Goal: Task Accomplishment & Management: Manage account settings

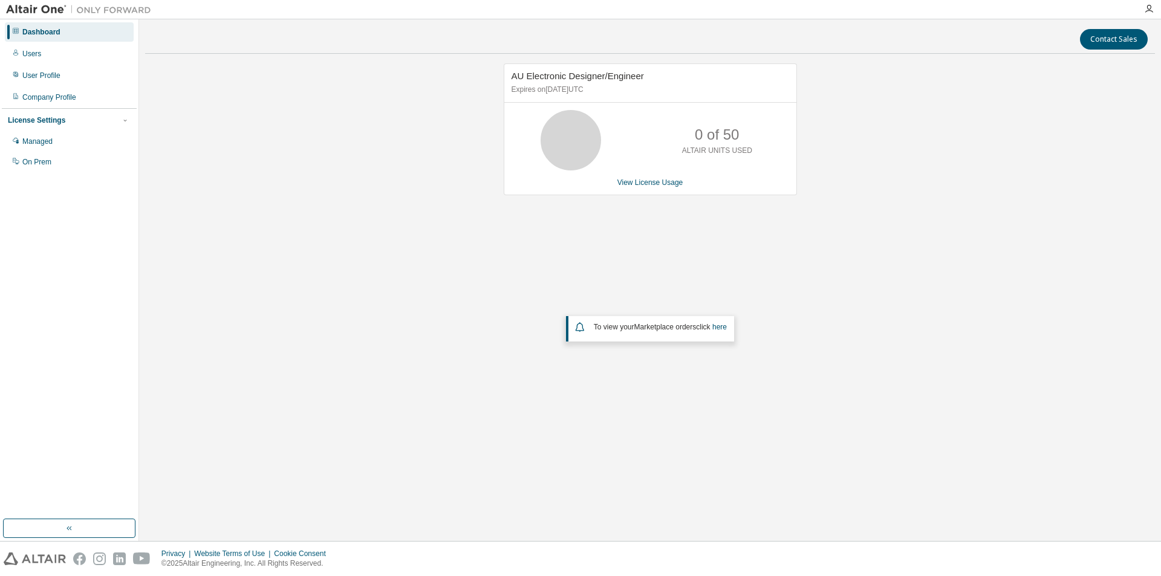
click at [709, 140] on p "0 of 50" at bounding box center [717, 135] width 44 height 21
click at [664, 183] on link "View License Usage" at bounding box center [650, 182] width 66 height 8
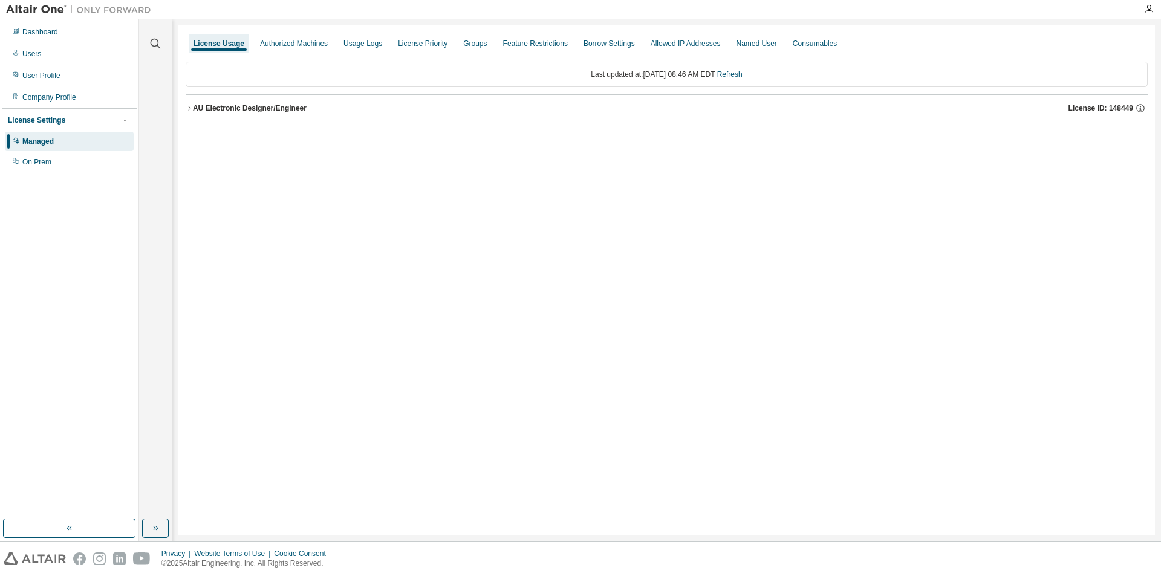
click at [187, 107] on icon "button" at bounding box center [189, 108] width 7 height 7
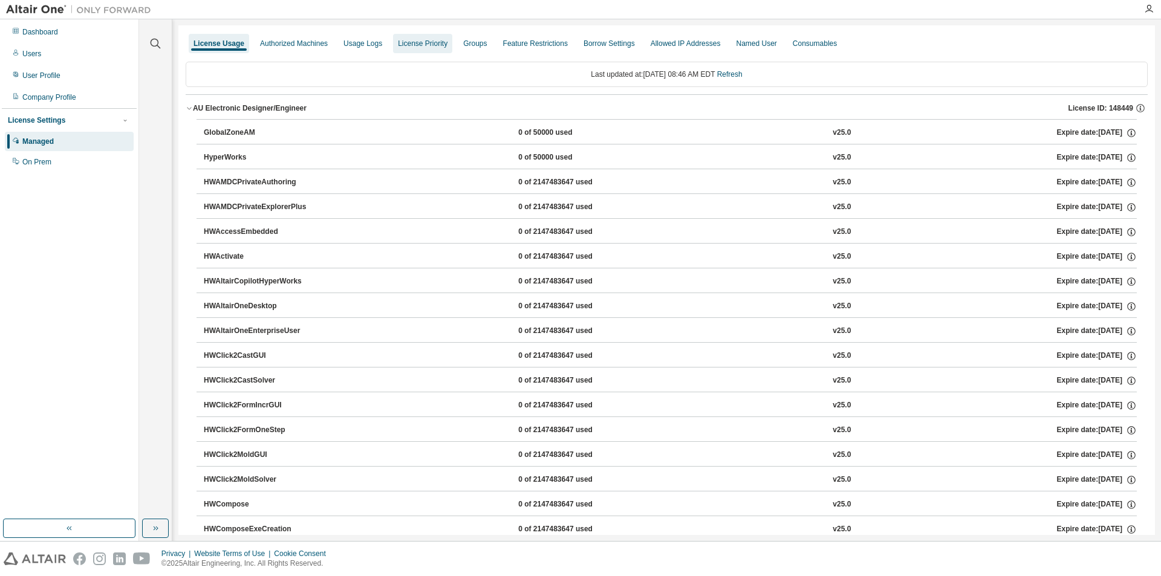
click at [420, 42] on div "License Priority" at bounding box center [423, 44] width 50 height 10
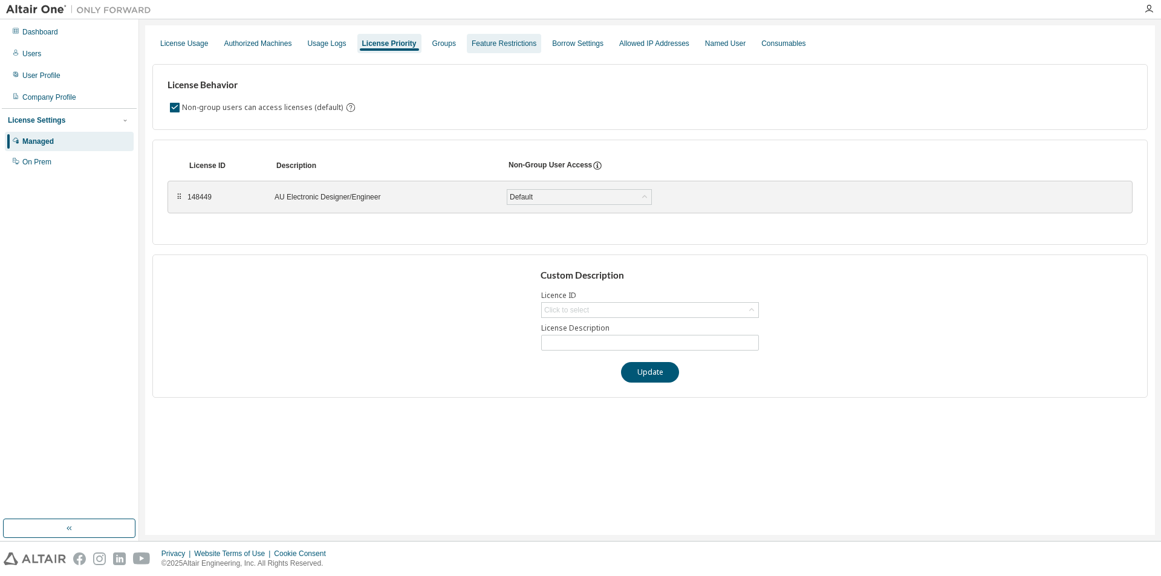
click at [490, 47] on div "Feature Restrictions" at bounding box center [504, 44] width 65 height 10
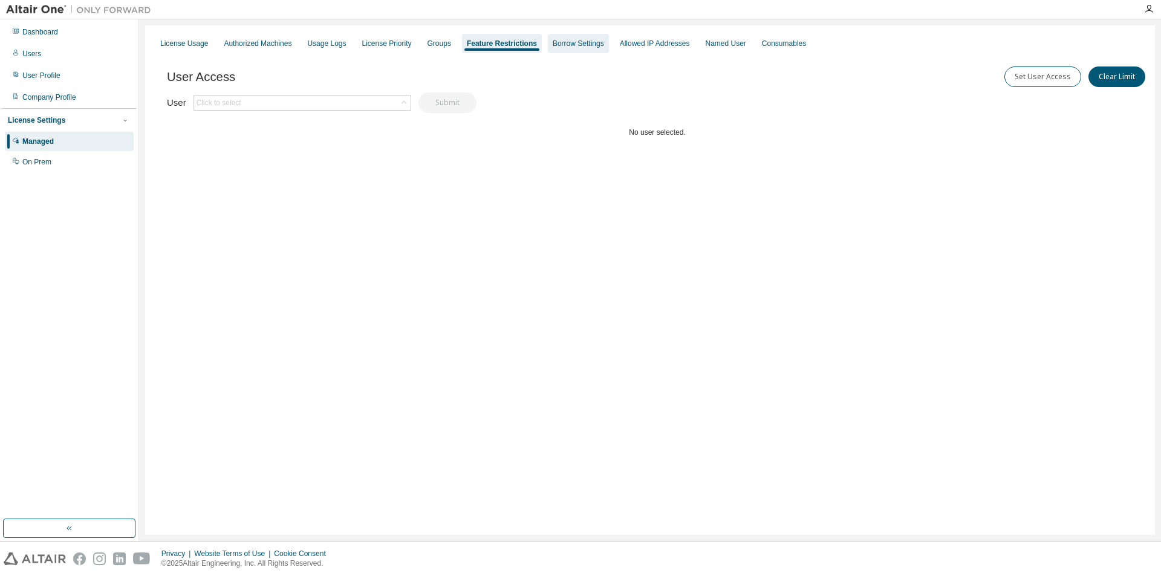
click at [553, 48] on div "Borrow Settings" at bounding box center [578, 44] width 51 height 10
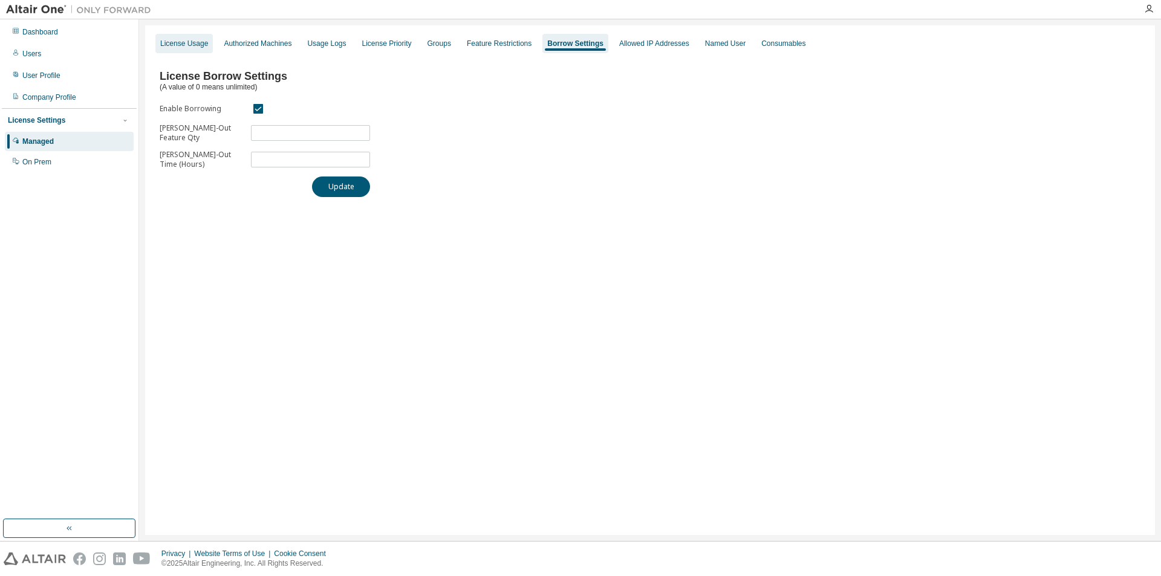
click at [183, 42] on div "License Usage" at bounding box center [184, 44] width 48 height 10
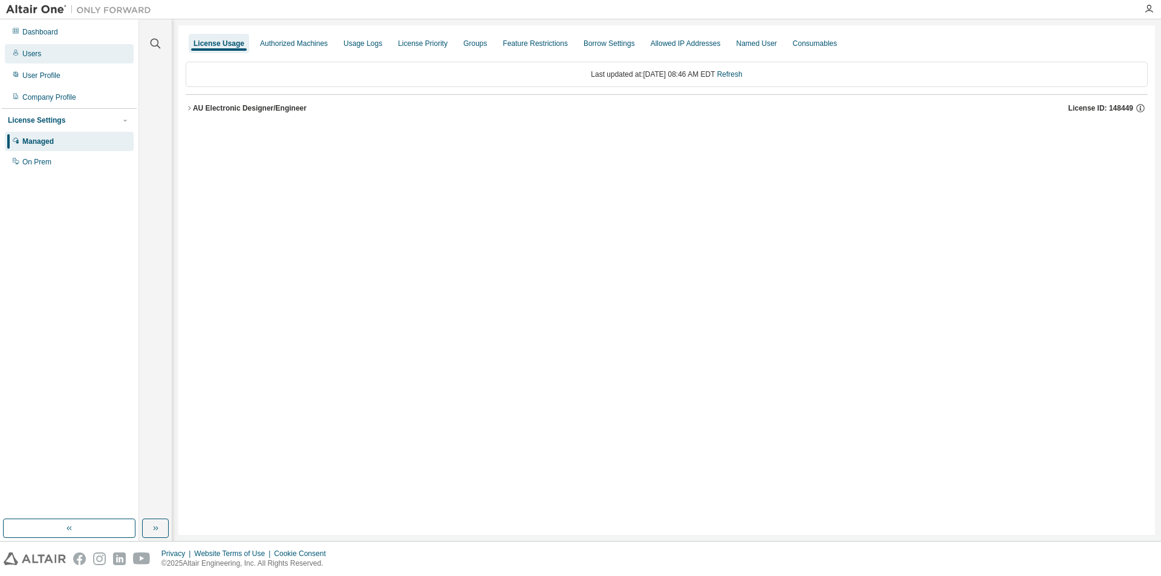
click at [46, 59] on div "Users" at bounding box center [69, 53] width 129 height 19
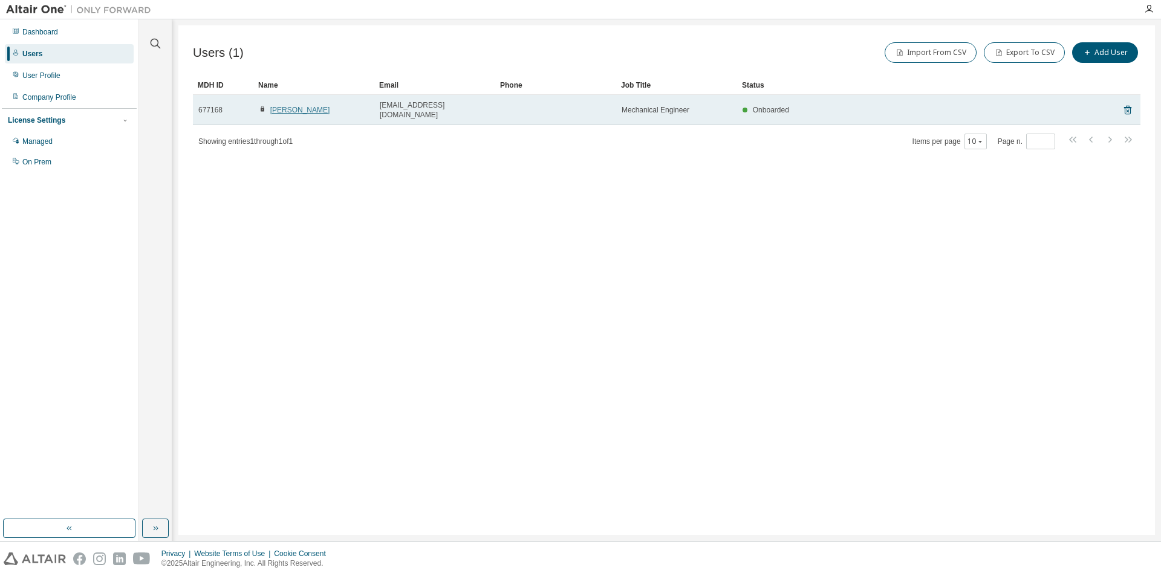
click at [300, 107] on link "[PERSON_NAME]" at bounding box center [300, 110] width 60 height 8
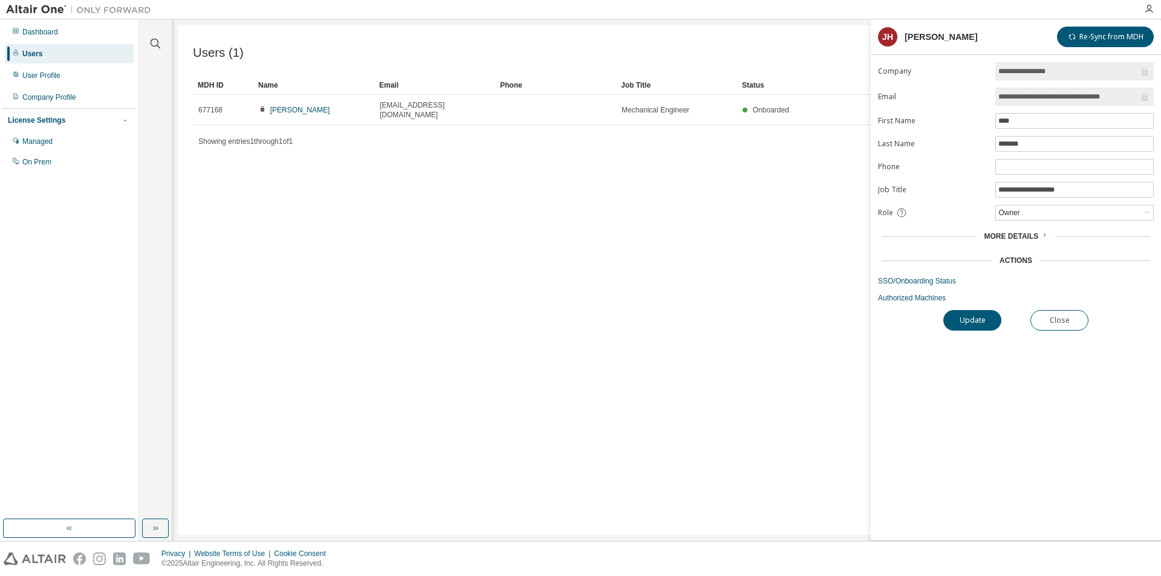
click at [1018, 232] on div "More Details" at bounding box center [1016, 236] width 276 height 17
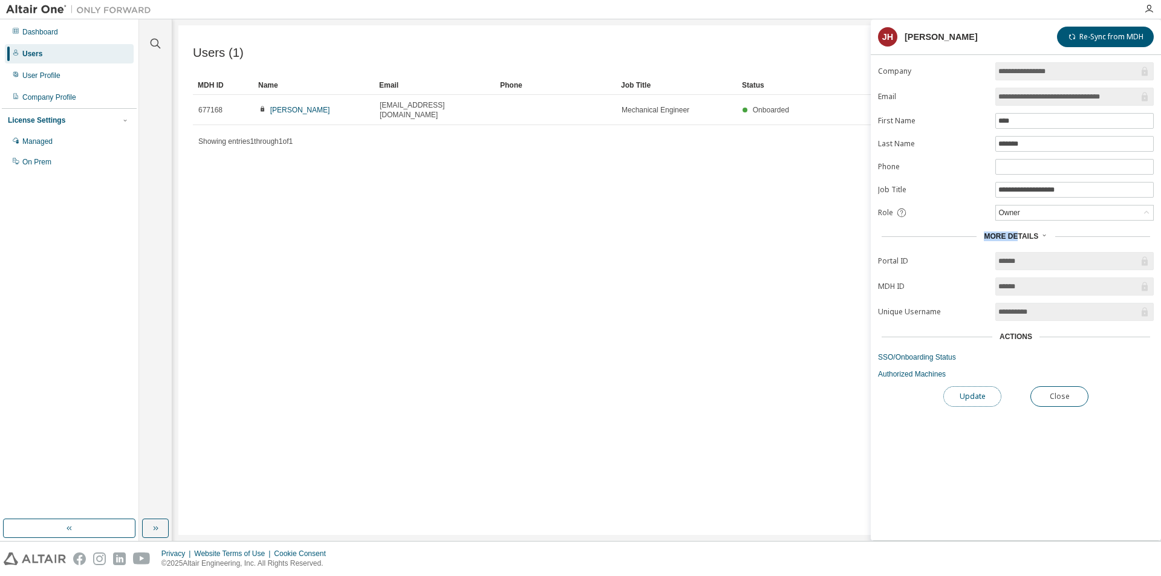
click at [971, 392] on button "Update" at bounding box center [972, 396] width 58 height 21
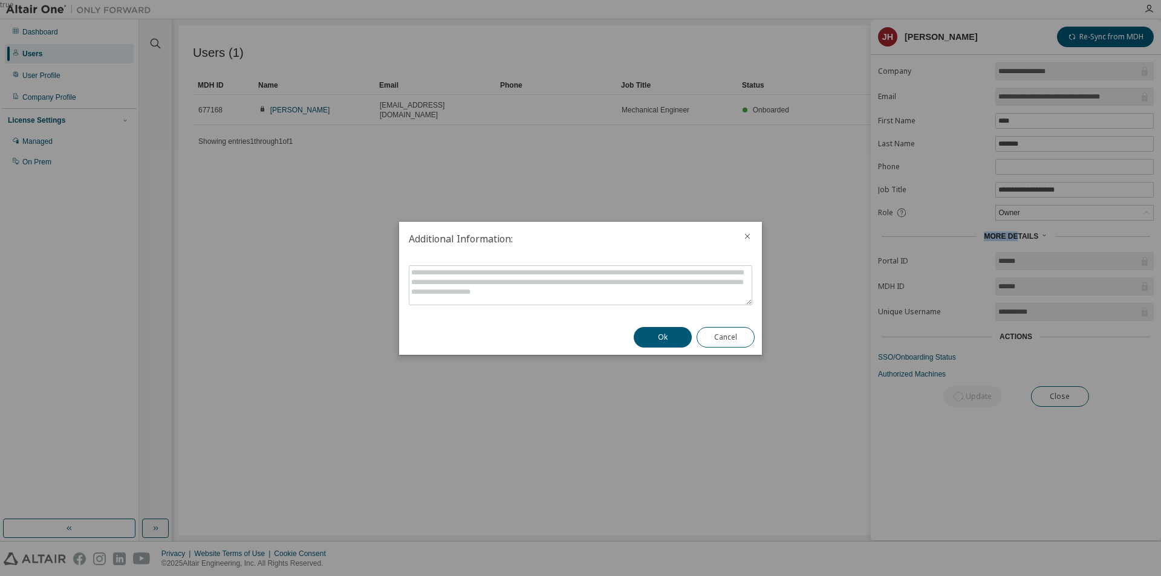
click at [746, 234] on icon "close" at bounding box center [748, 237] width 10 height 10
click at [746, 235] on icon "close" at bounding box center [747, 235] width 5 height 5
click at [750, 240] on icon "close" at bounding box center [748, 237] width 10 height 10
click at [737, 339] on button "Cancel" at bounding box center [726, 337] width 58 height 21
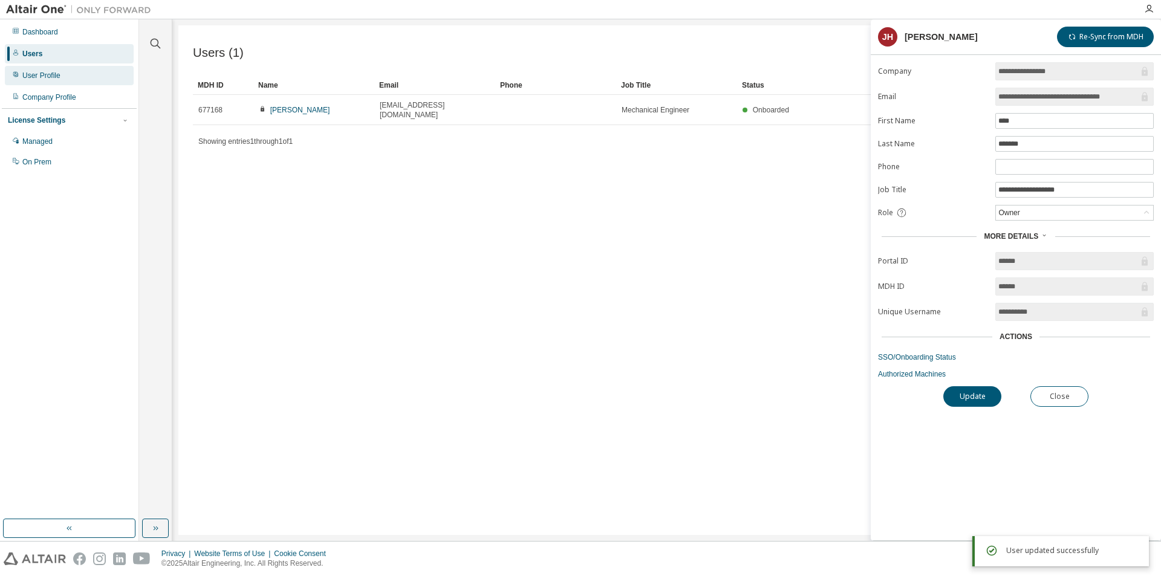
click at [67, 73] on div "User Profile" at bounding box center [69, 75] width 129 height 19
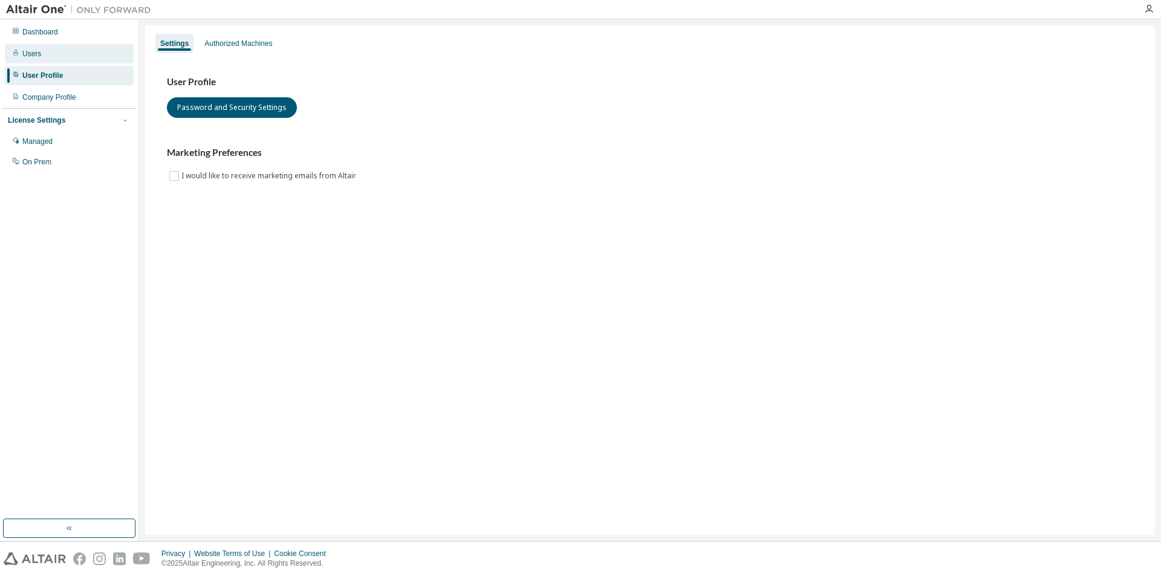
click at [21, 54] on div "Users" at bounding box center [69, 53] width 129 height 19
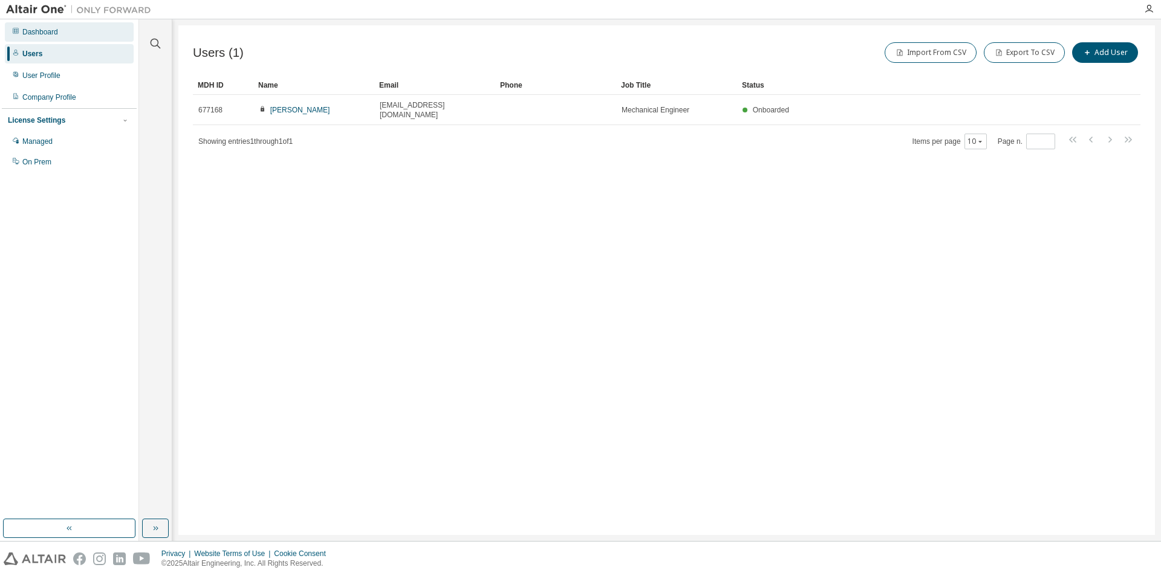
click at [43, 27] on div "Dashboard" at bounding box center [40, 32] width 36 height 10
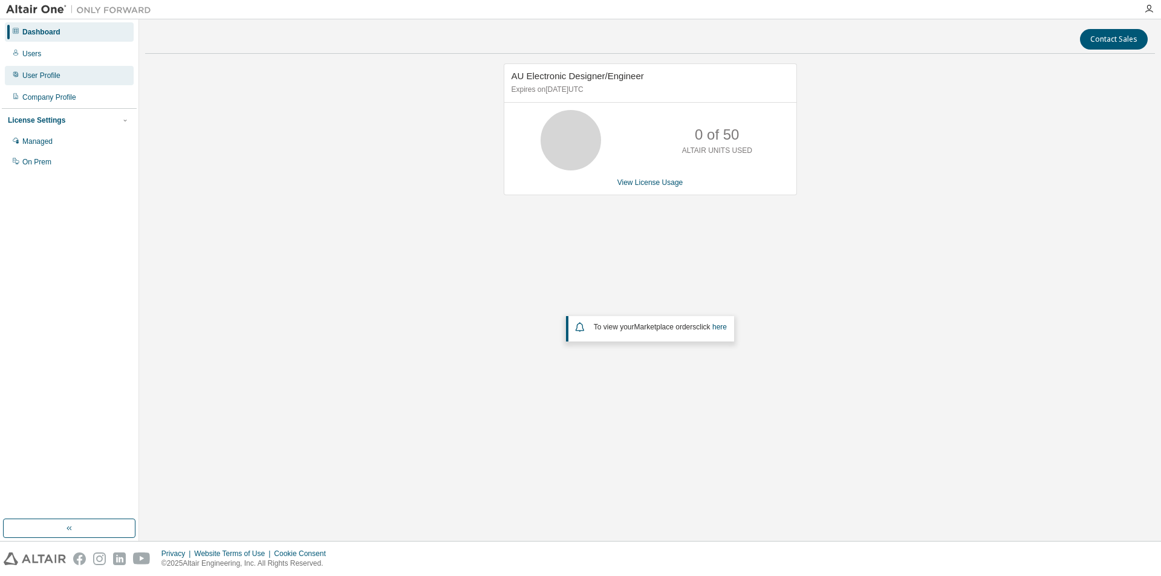
click at [57, 67] on div "User Profile" at bounding box center [69, 75] width 129 height 19
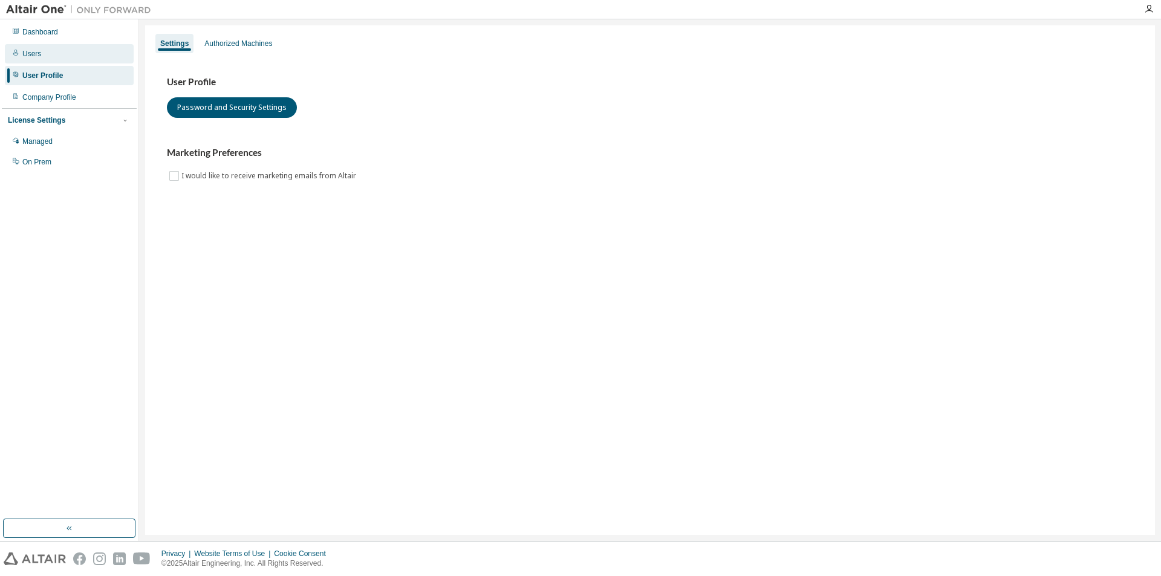
click at [48, 49] on div "Users" at bounding box center [69, 53] width 129 height 19
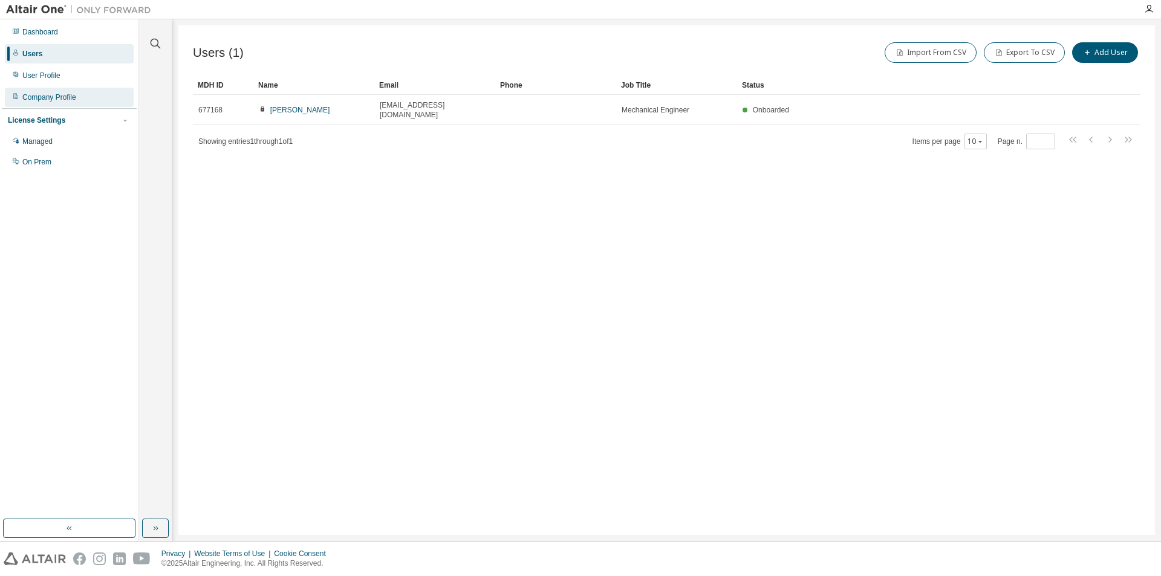
click at [34, 102] on div "Company Profile" at bounding box center [49, 98] width 54 height 10
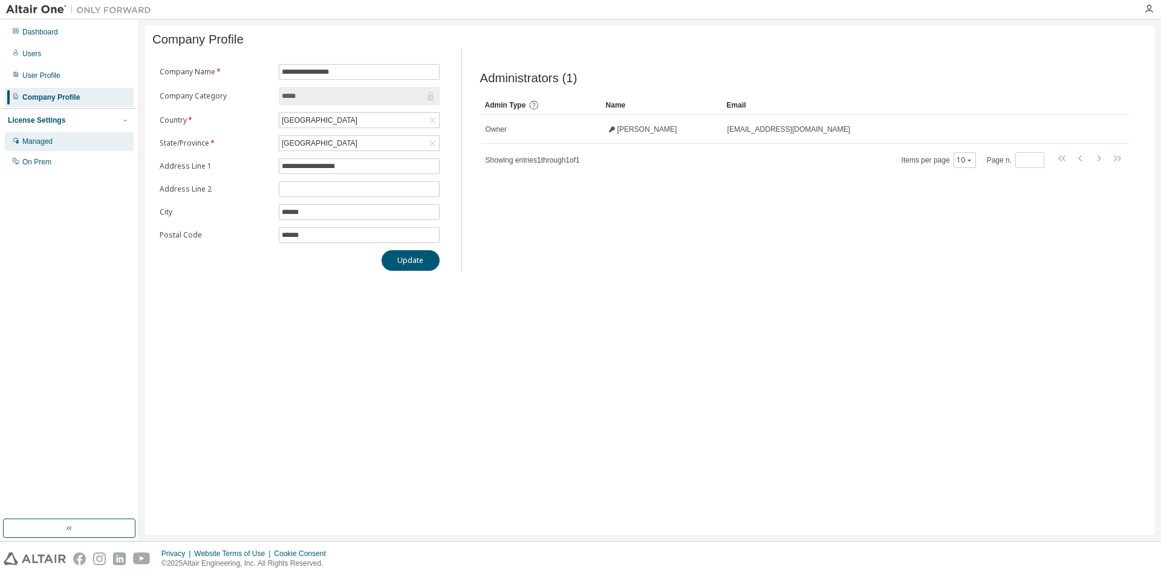
click at [41, 143] on div "Managed" at bounding box center [37, 142] width 30 height 10
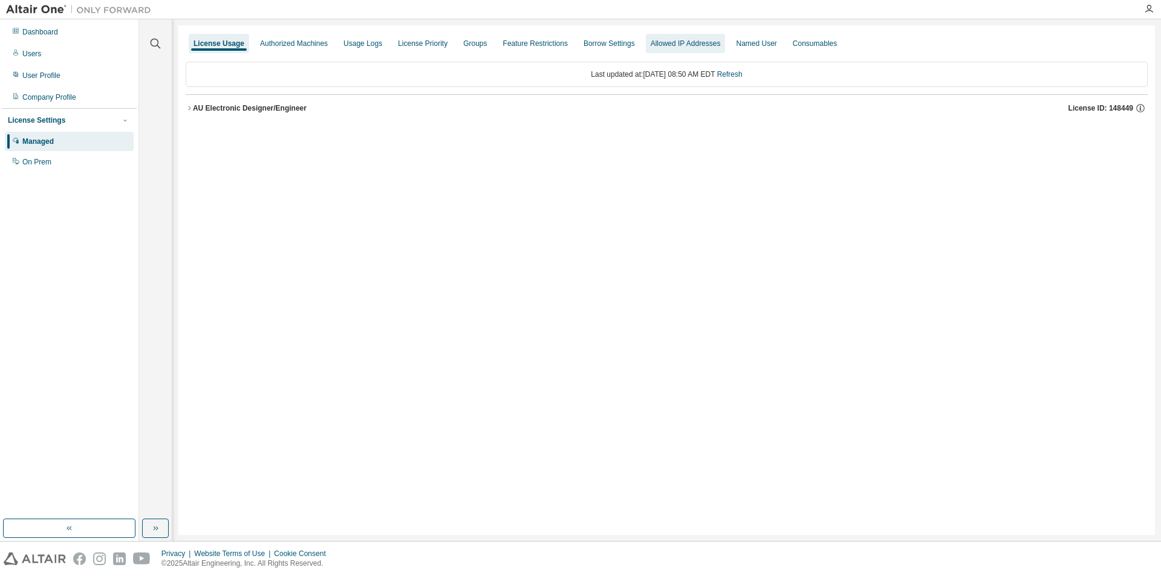
click at [655, 42] on div "Allowed IP Addresses" at bounding box center [686, 44] width 70 height 10
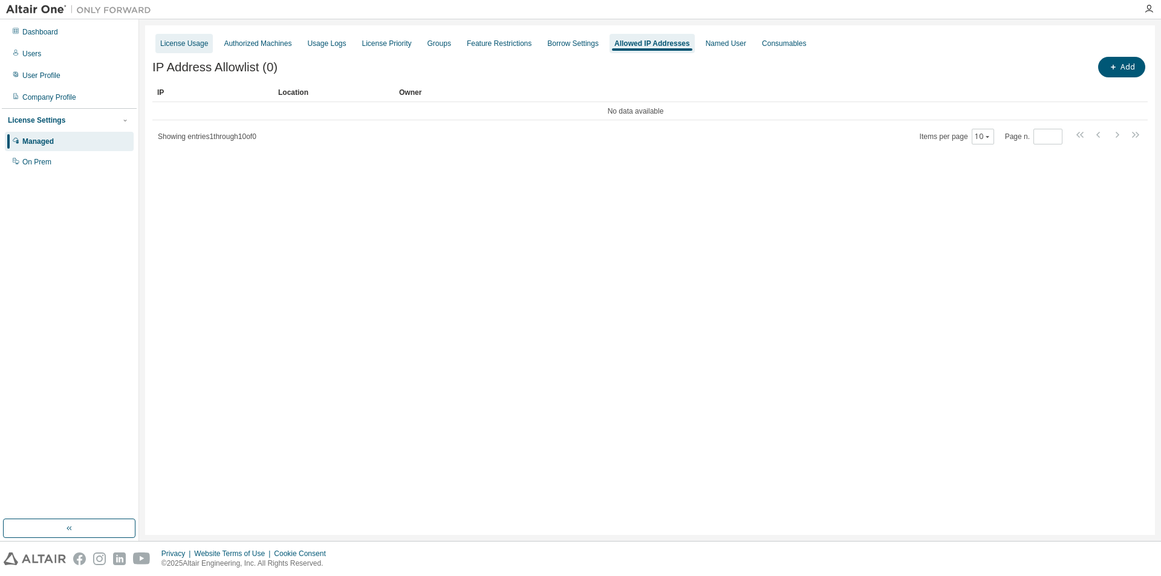
click at [184, 51] on div "License Usage" at bounding box center [183, 43] width 57 height 19
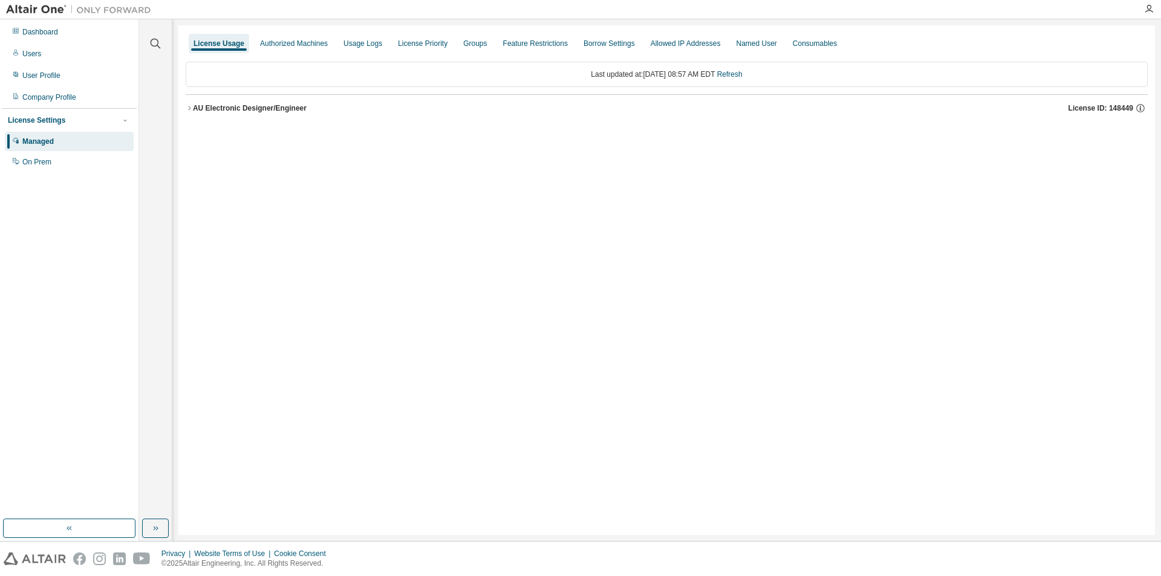
click at [190, 108] on icon "button" at bounding box center [189, 108] width 2 height 4
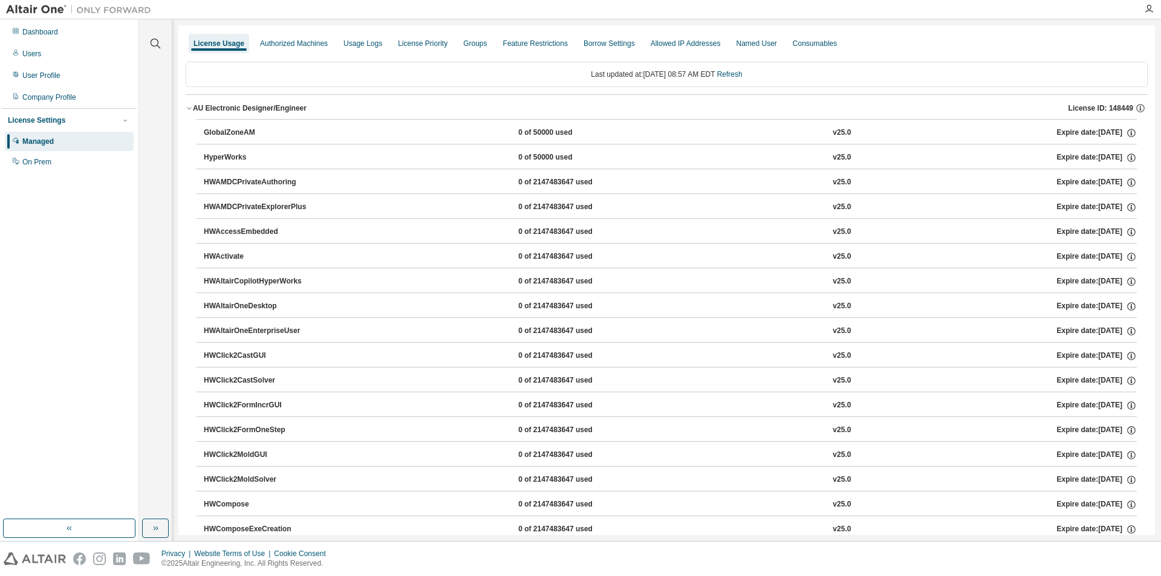
click at [637, 114] on button "AU Electronic Designer/Engineer License ID: 148449" at bounding box center [667, 108] width 962 height 27
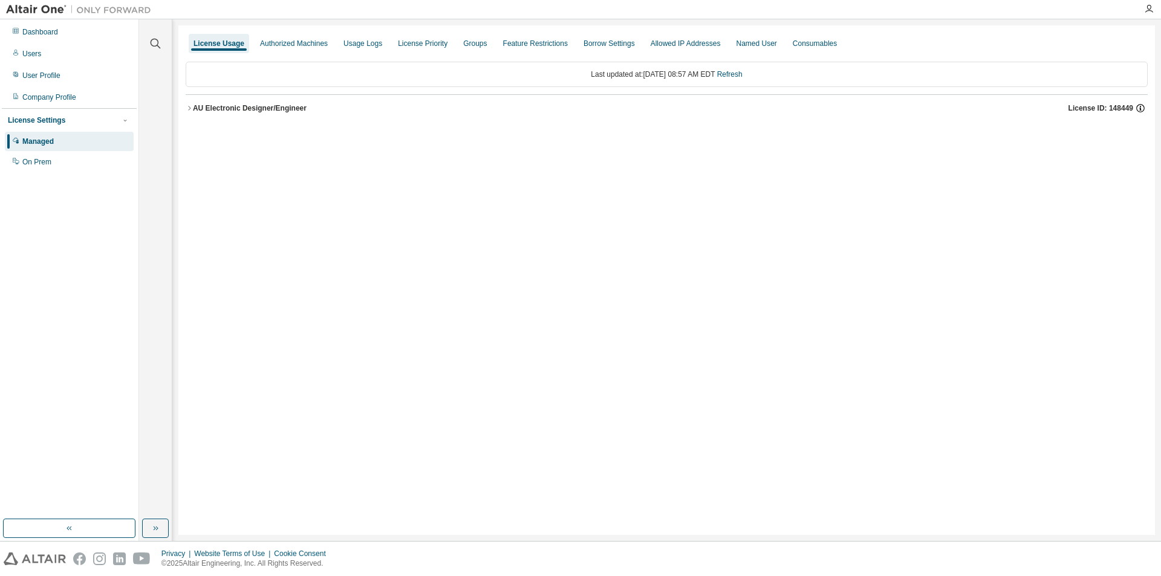
click at [1140, 108] on icon "button" at bounding box center [1140, 109] width 2 height 3
